Goal: Task Accomplishment & Management: Complete application form

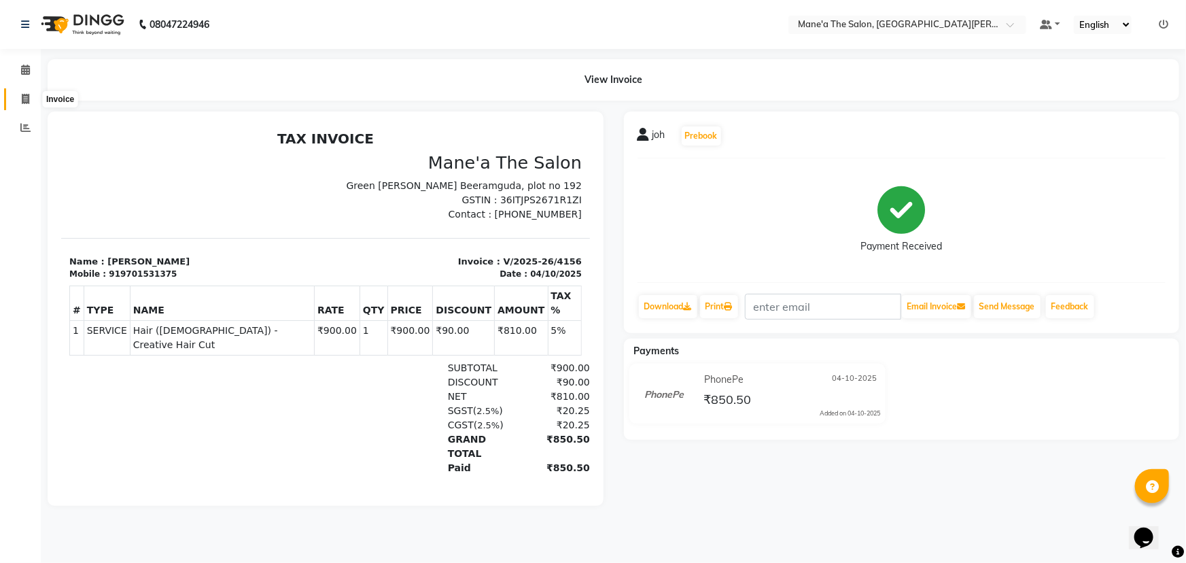
click at [24, 96] on icon at bounding box center [25, 99] width 7 height 10
select select "service"
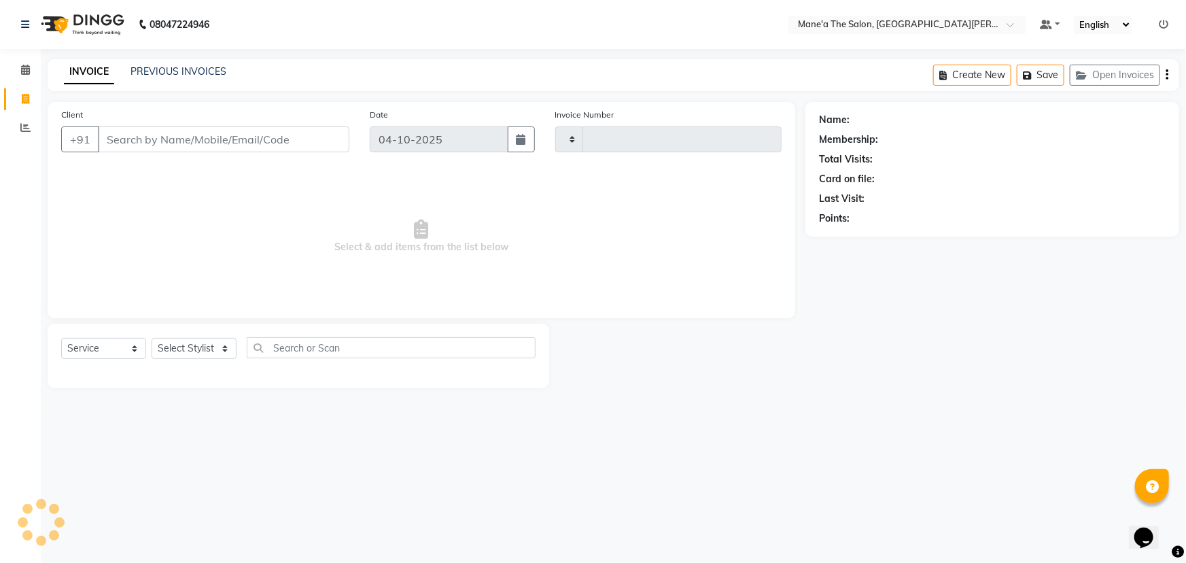
type input "4157"
select select "7205"
click at [196, 353] on select "Select Stylist Anil Faeam Junaid New Manager [PERSON_NAME] Owner Rani [PERSON_N…" at bounding box center [194, 348] width 85 height 21
select select "71351"
click at [152, 338] on select "Select Stylist Anil Faeam Junaid New Manager [PERSON_NAME] Owner Rani [PERSON_N…" at bounding box center [194, 348] width 85 height 21
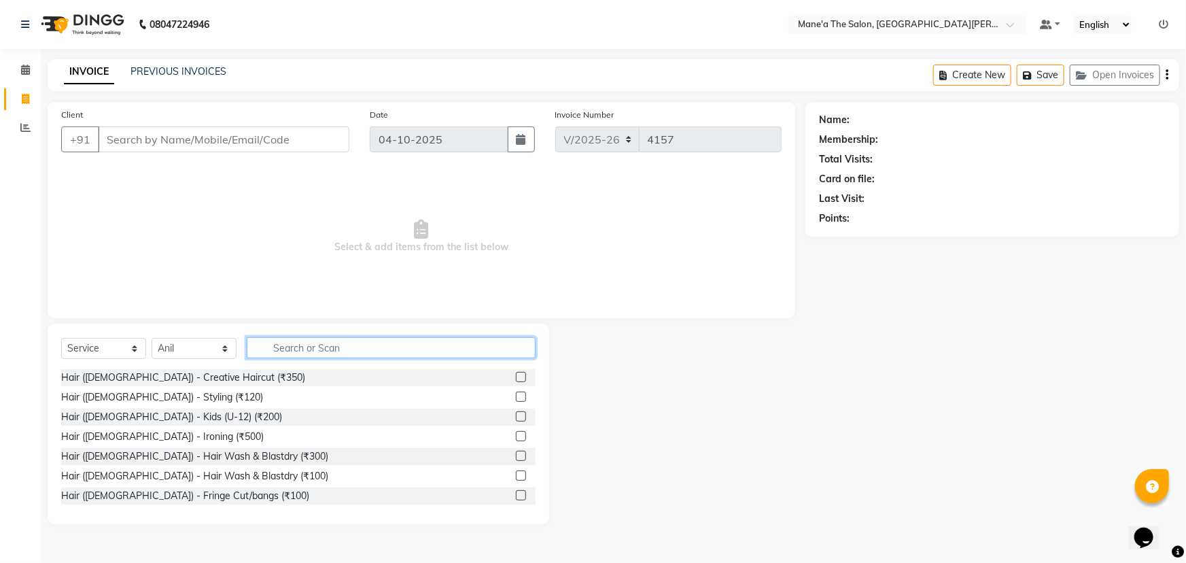
click at [272, 357] on input "text" at bounding box center [391, 347] width 289 height 21
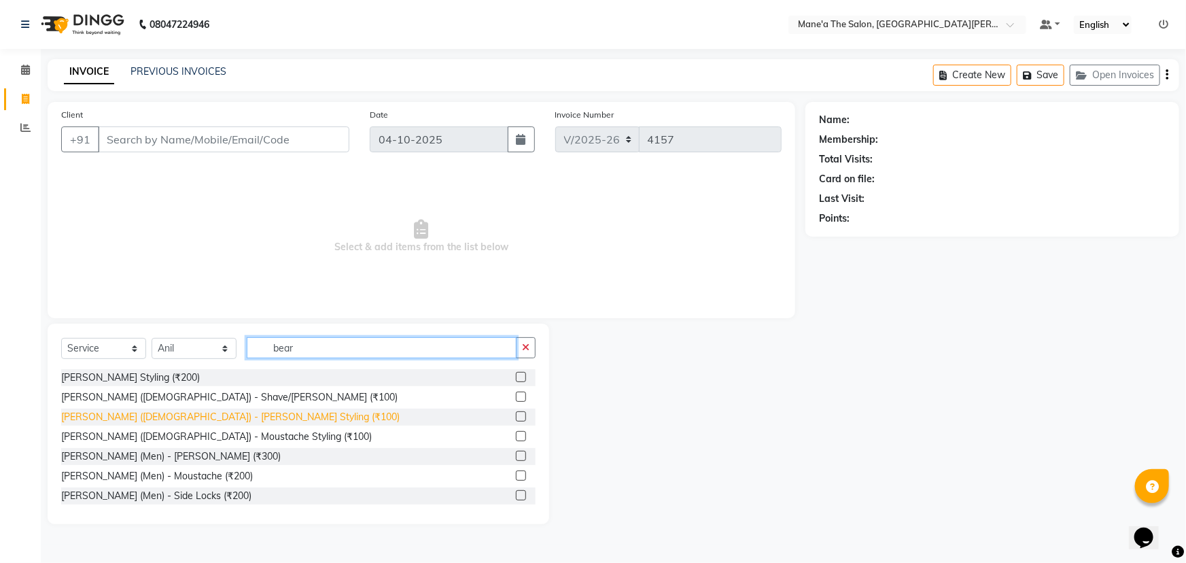
type input "bear"
click at [110, 414] on div "[PERSON_NAME] ([DEMOGRAPHIC_DATA]) - [PERSON_NAME] Styling (₹100)" at bounding box center [230, 417] width 339 height 14
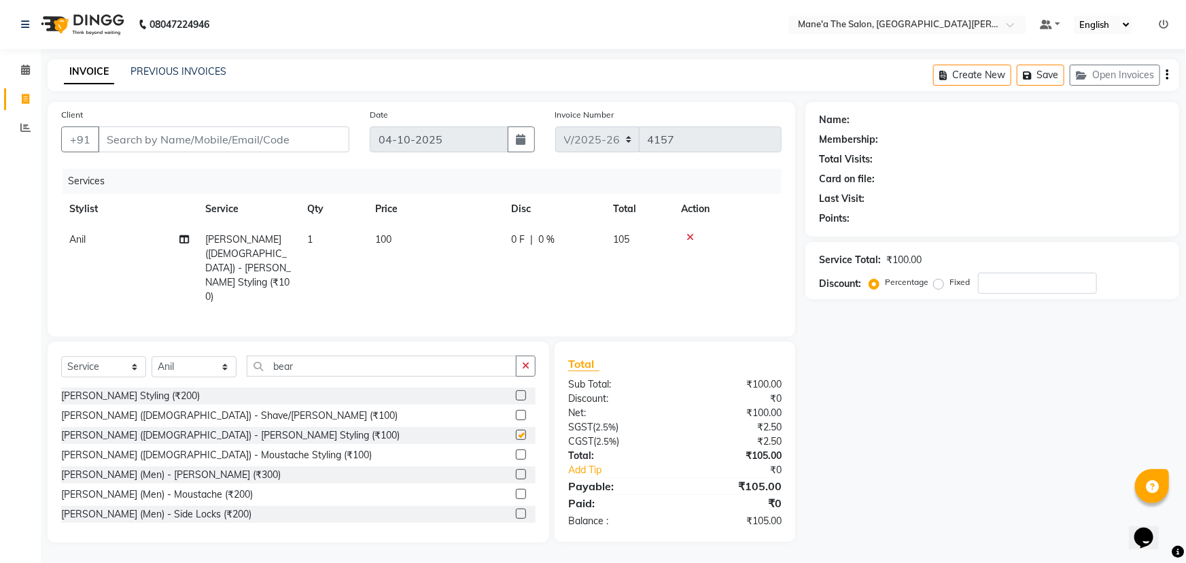
checkbox input "false"
click at [519, 356] on button "button" at bounding box center [526, 366] width 20 height 21
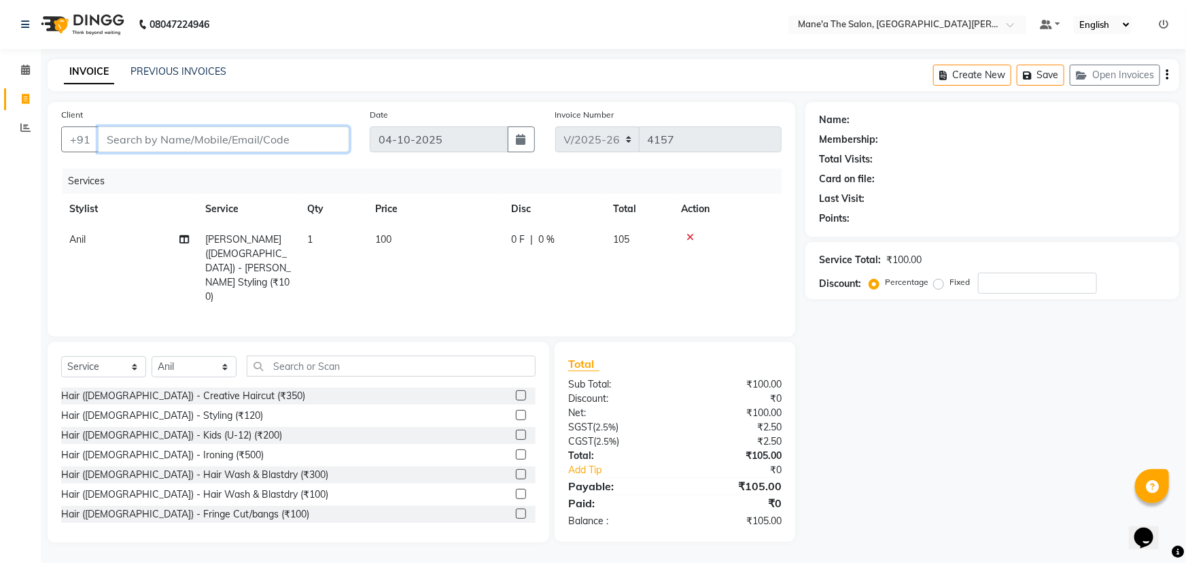
click at [213, 145] on input "Client" at bounding box center [224, 139] width 252 height 26
type input "7"
type input "0"
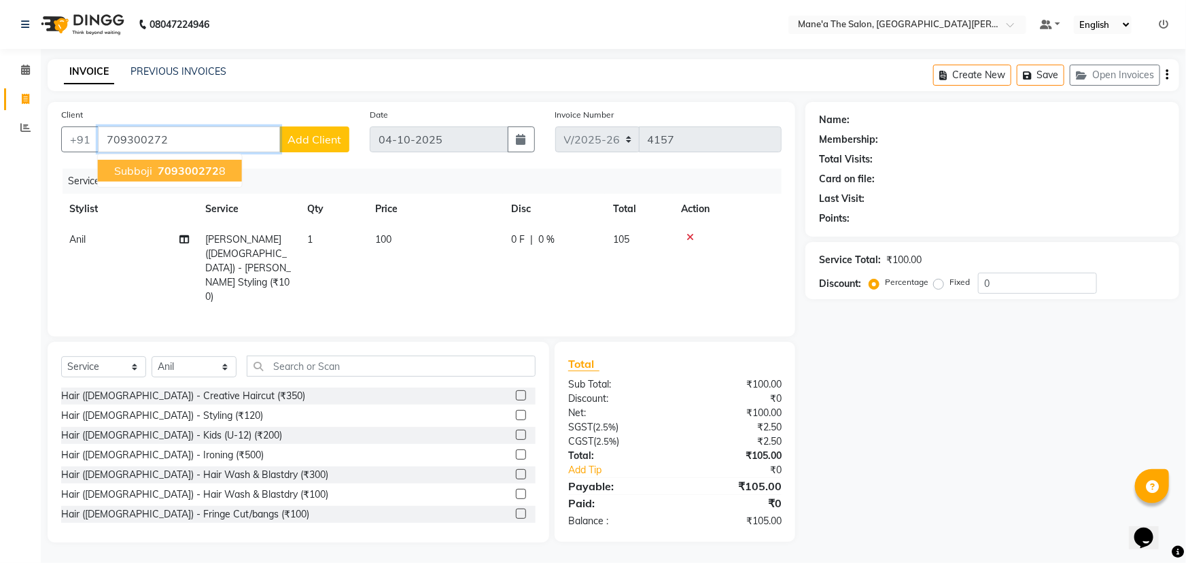
click at [169, 161] on button "subboji 709300272 8" at bounding box center [170, 171] width 144 height 22
type input "7093002728"
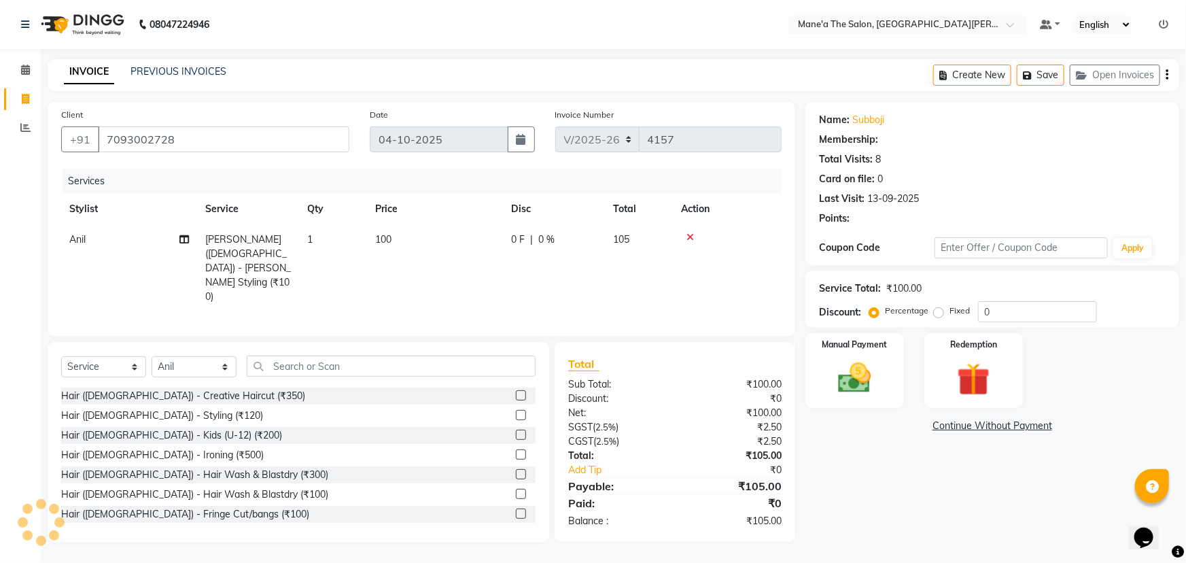
type input "15"
select select "1: Object"
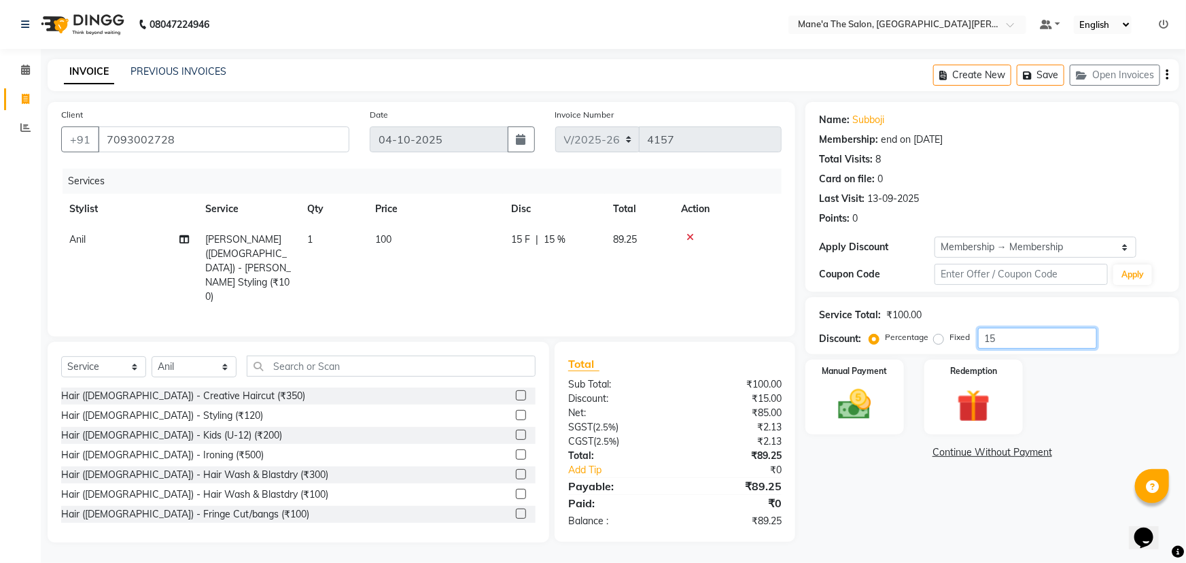
click at [998, 334] on input "15" at bounding box center [1037, 338] width 119 height 21
type input "1"
type input "10"
click at [880, 374] on label "Manual Payment" at bounding box center [855, 370] width 68 height 13
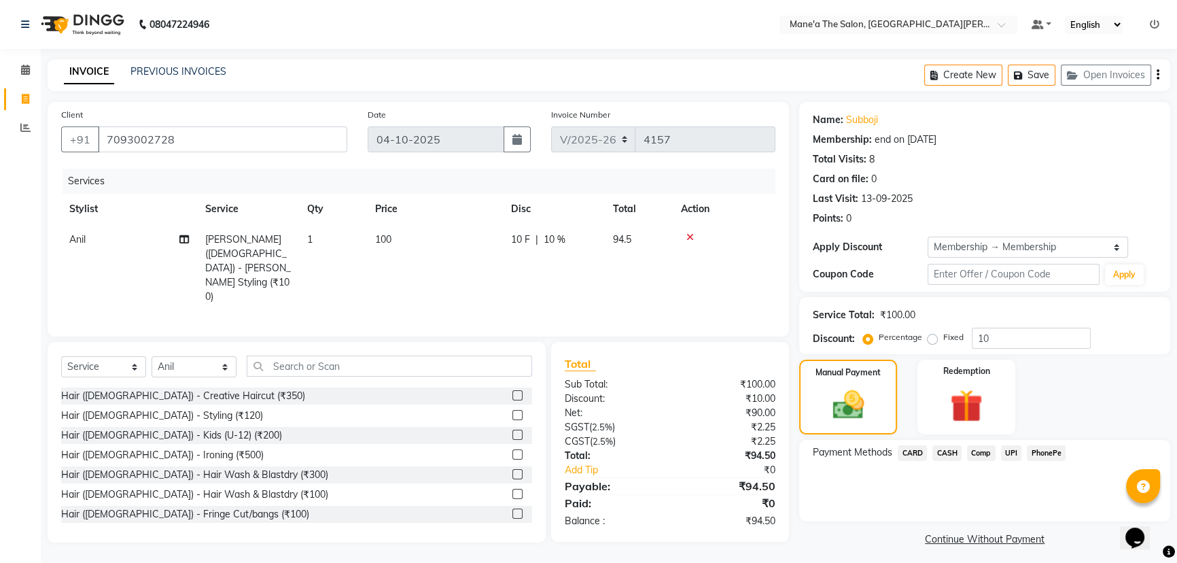
click at [1040, 455] on span "PhonePe" at bounding box center [1046, 453] width 39 height 16
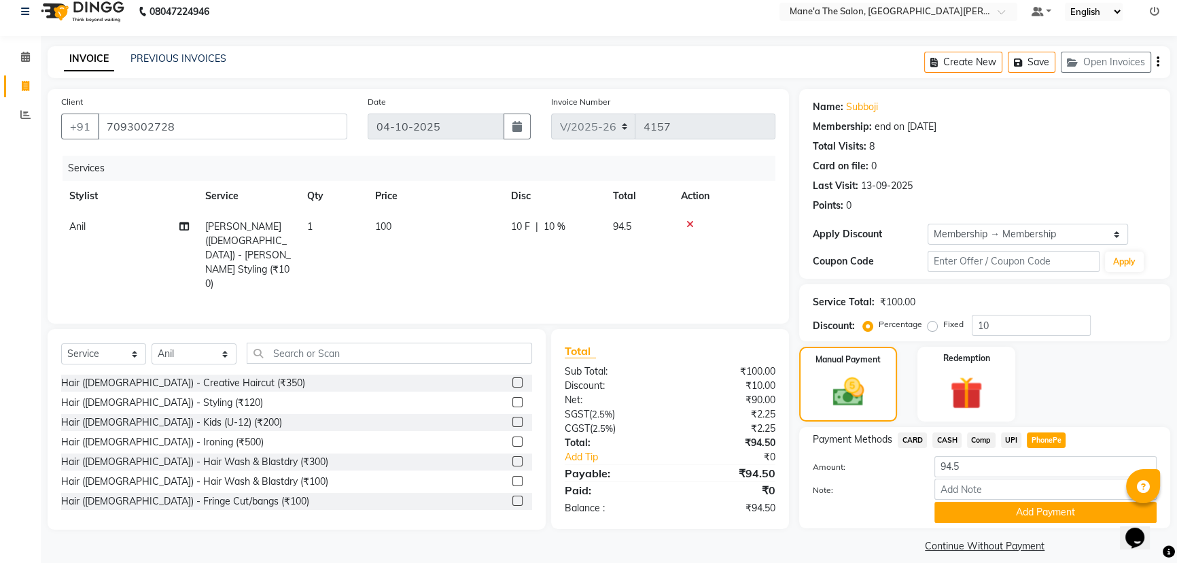
scroll to position [26, 0]
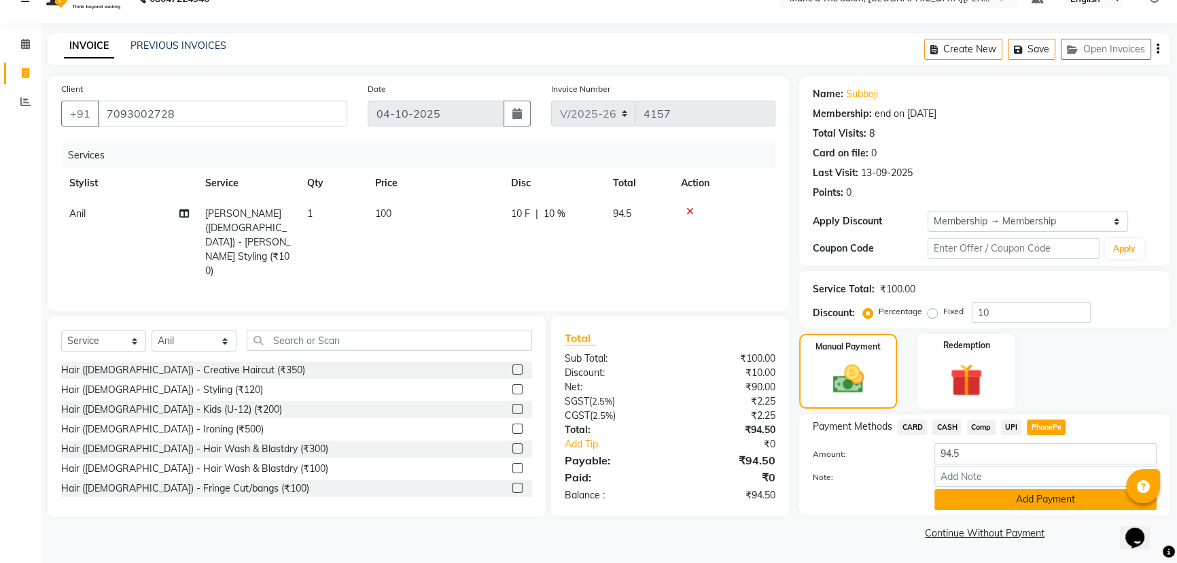
click at [959, 490] on button "Add Payment" at bounding box center [1046, 499] width 222 height 21
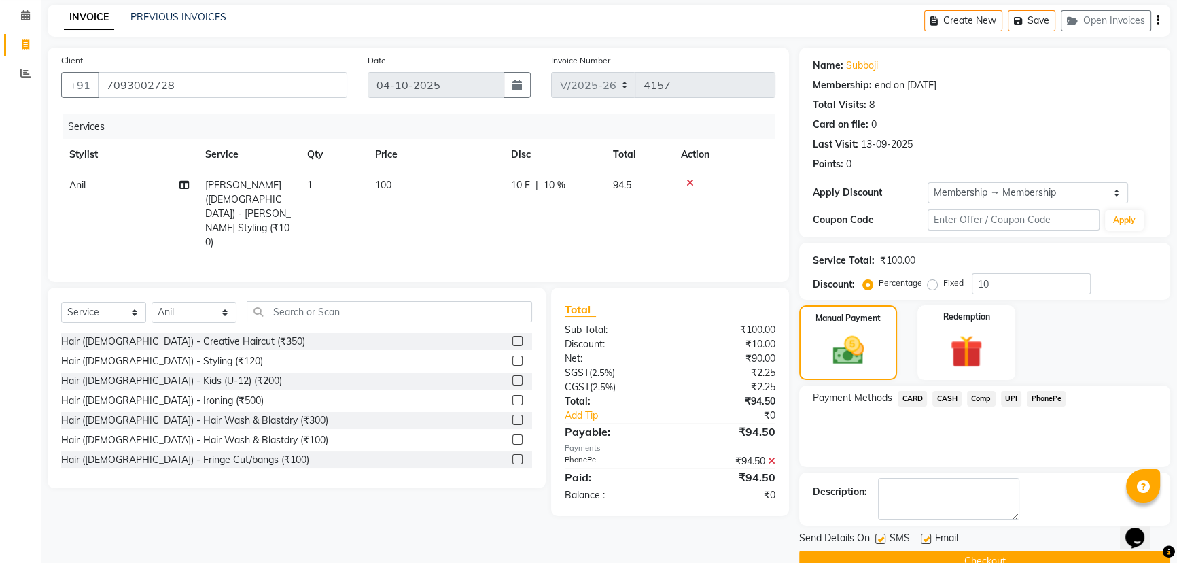
scroll to position [82, 0]
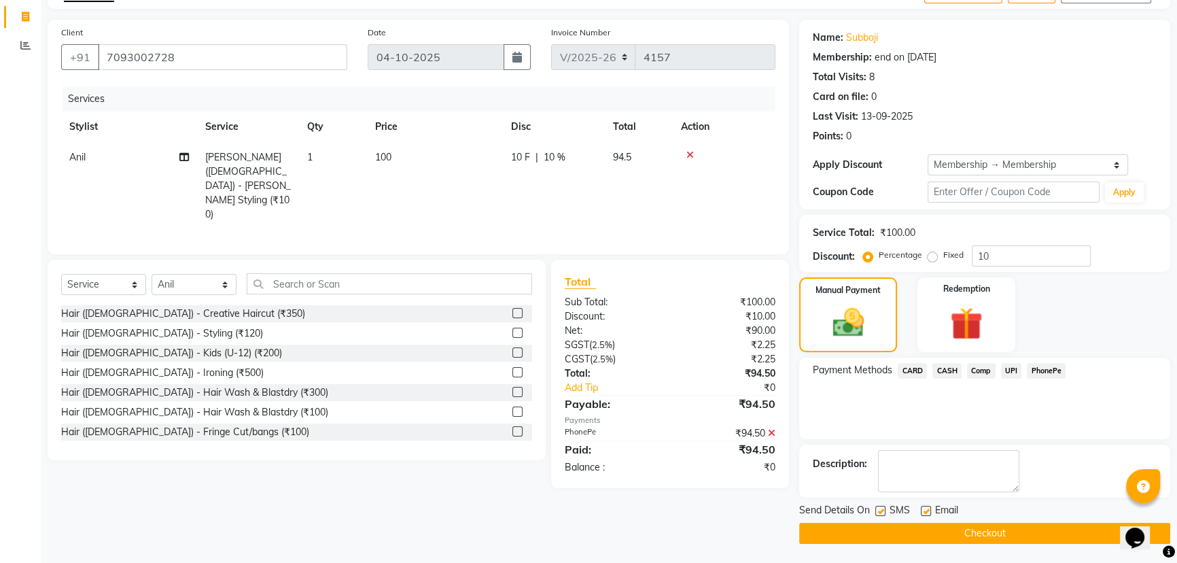
click at [934, 525] on button "Checkout" at bounding box center [984, 533] width 371 height 21
